Goal: Check status: Check status

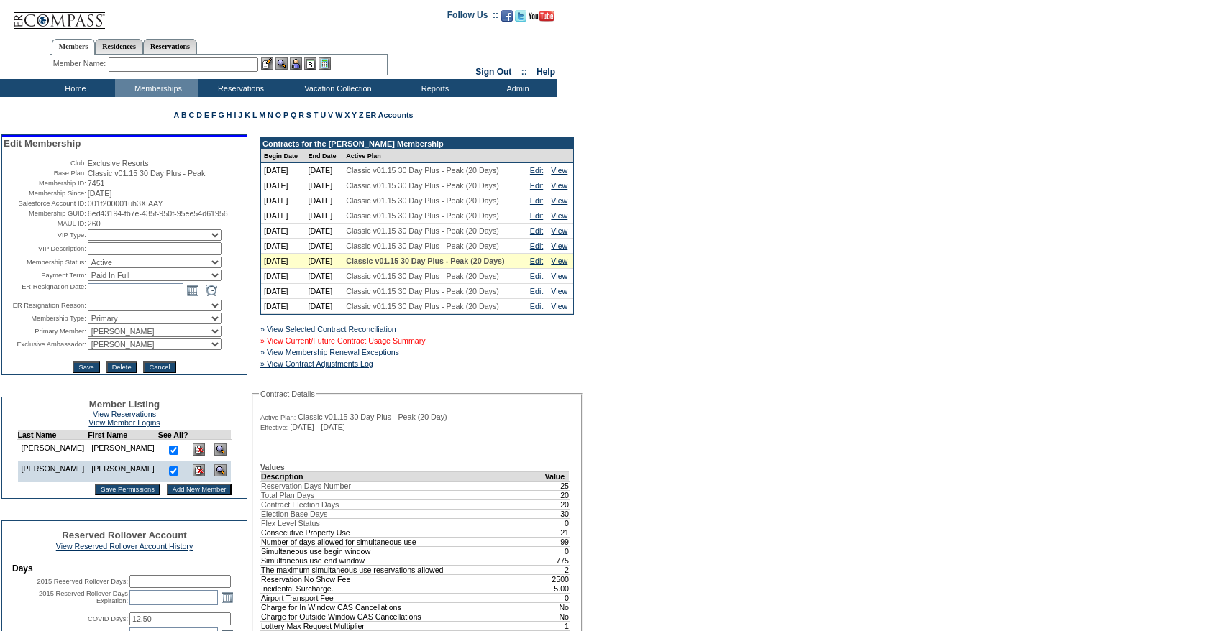
click at [418, 345] on link "» View Current/Future Contract Usage Summary" at bounding box center [342, 341] width 165 height 9
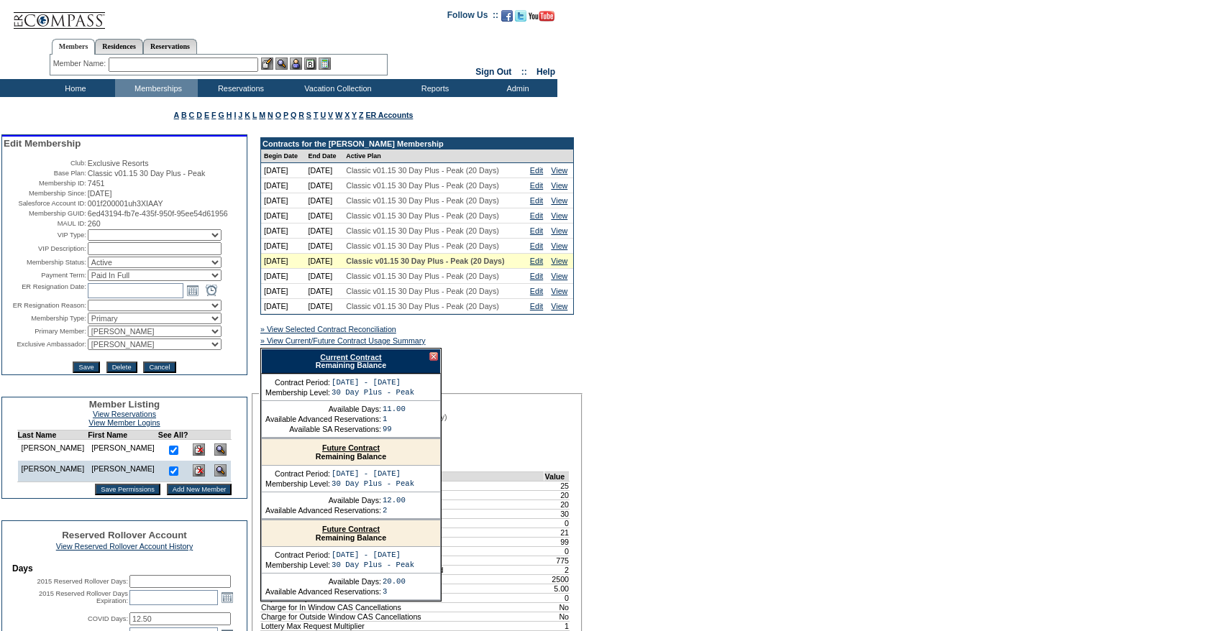
click at [358, 362] on link "Current Contract" at bounding box center [350, 357] width 61 height 9
click at [434, 361] on div at bounding box center [433, 356] width 9 height 9
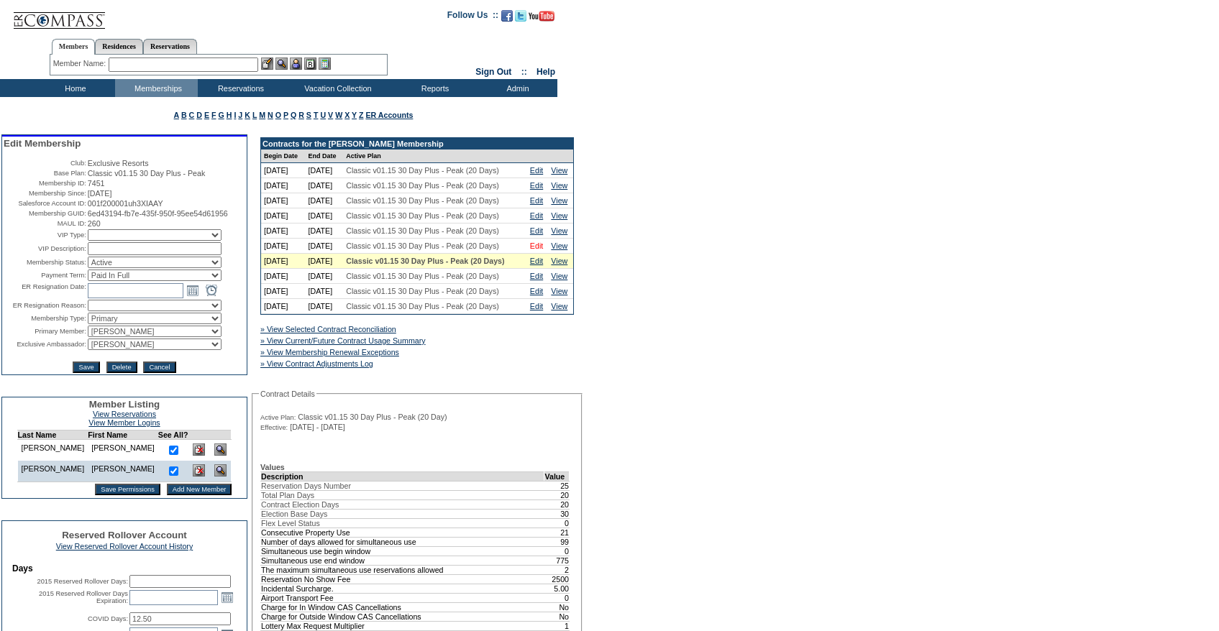
click at [537, 250] on link "Edit" at bounding box center [536, 246] width 13 height 9
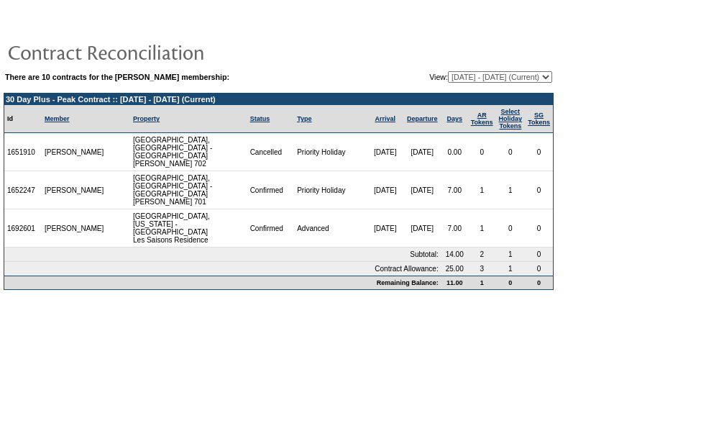
click at [516, 80] on select "[DATE] - [DATE] [DATE] - [DATE] [DATE] - [DATE] [DATE] - [DATE] [DATE] - [DATE]…" at bounding box center [500, 77] width 104 height 12
select select "120140"
click at [448, 72] on select "[DATE] - [DATE] [DATE] - [DATE] [DATE] - [DATE] [DATE] - [DATE] [DATE] - [DATE]…" at bounding box center [500, 77] width 104 height 12
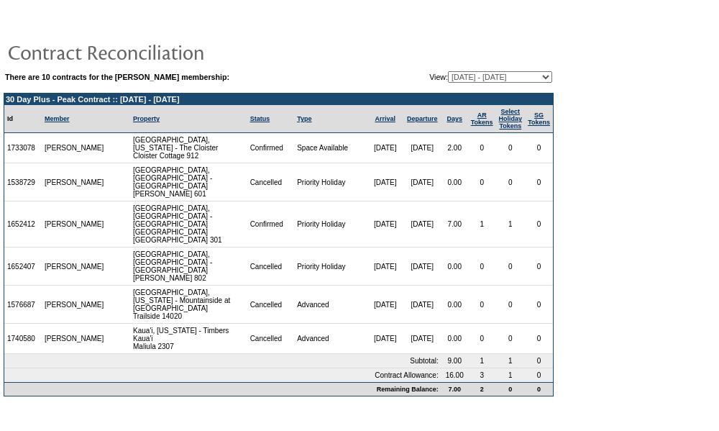
click at [448, 79] on select "08/19/19 - 08/31/20 09/01/20 - 08/31/21 09/01/21 - 08/31/22 09/01/22 - 08/31/23…" at bounding box center [500, 77] width 104 height 12
select select "125683"
click at [448, 72] on select "08/19/19 - 08/31/20 09/01/20 - 08/31/21 09/01/21 - 08/31/22 09/01/22 - 08/31/23…" at bounding box center [500, 77] width 104 height 12
